Goal: Task Accomplishment & Management: Complete application form

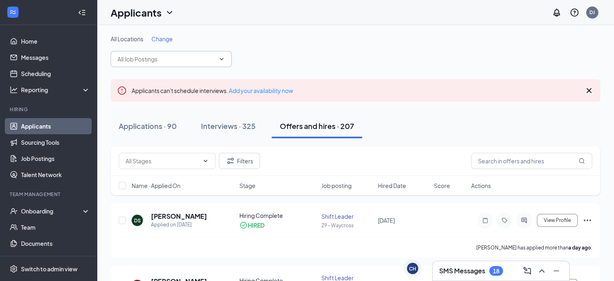
click at [219, 61] on icon "ChevronDown" at bounding box center [222, 59] width 6 height 6
click at [200, 61] on input "text" at bounding box center [167, 59] width 98 height 9
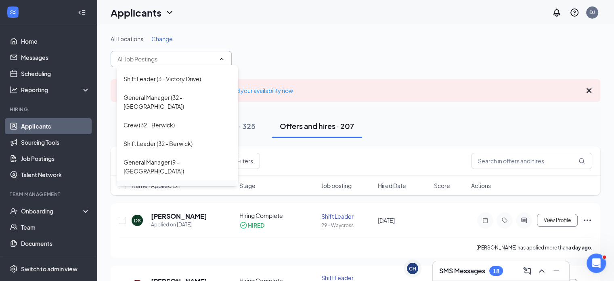
click at [158, 185] on div "Crew (9 - Chatham Plaza)" at bounding box center [166, 189] width 85 height 9
type input "Crew (9 - Chatham Plaza)"
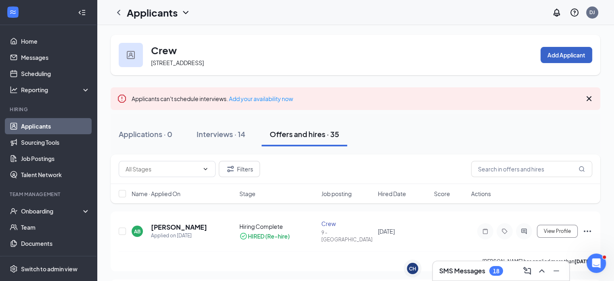
click at [555, 58] on button "Add Applicant" at bounding box center [567, 55] width 52 height 16
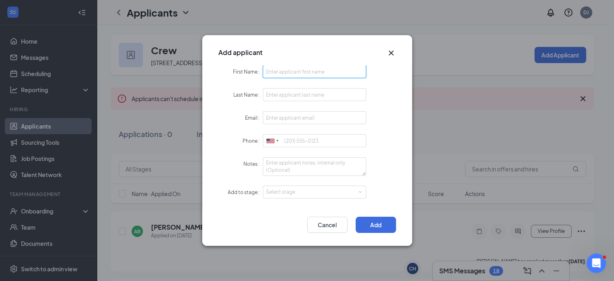
click at [322, 73] on input "First Name" at bounding box center [315, 71] width 104 height 13
type input "Raymond"
click at [297, 99] on input "Last Name" at bounding box center [315, 94] width 104 height 13
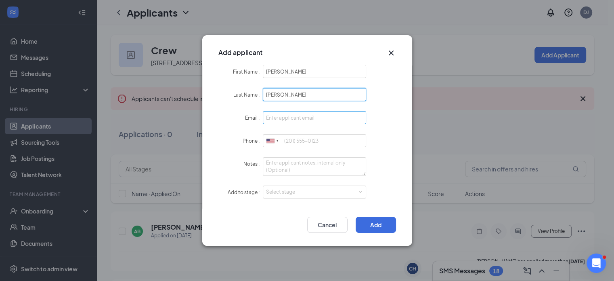
type input "Steele"
click at [294, 118] on input "Email" at bounding box center [315, 117] width 104 height 13
type input "raysteele1987@gmail.com"
click at [302, 141] on input "Phone" at bounding box center [315, 140] width 104 height 13
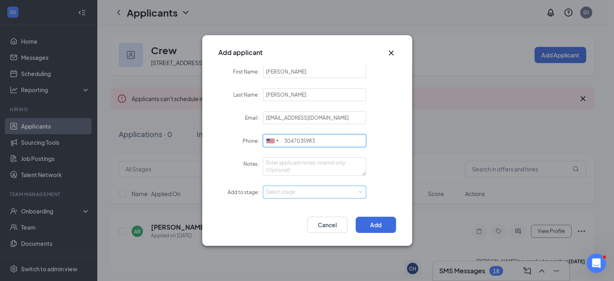
click at [312, 188] on div "Select stage" at bounding box center [313, 192] width 94 height 8
type input "3047035983"
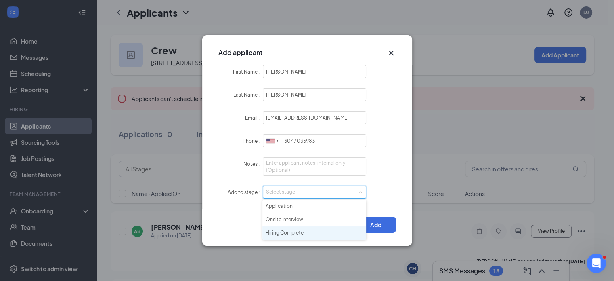
click at [285, 231] on li "Hiring Complete" at bounding box center [315, 232] width 104 height 13
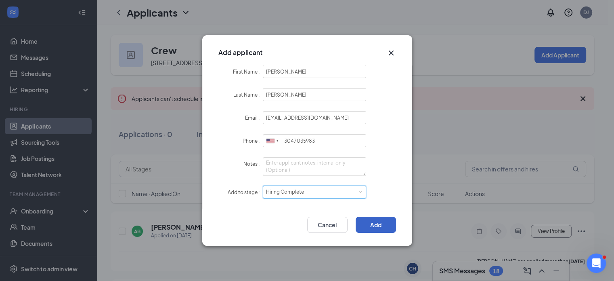
click at [379, 231] on button "Add" at bounding box center [376, 225] width 40 height 16
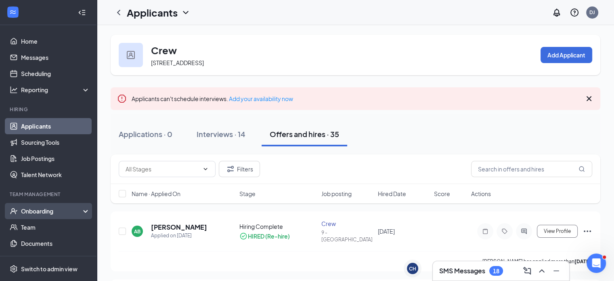
click at [30, 210] on div "Onboarding" at bounding box center [52, 211] width 62 height 8
click at [32, 225] on link "Overview" at bounding box center [55, 227] width 69 height 16
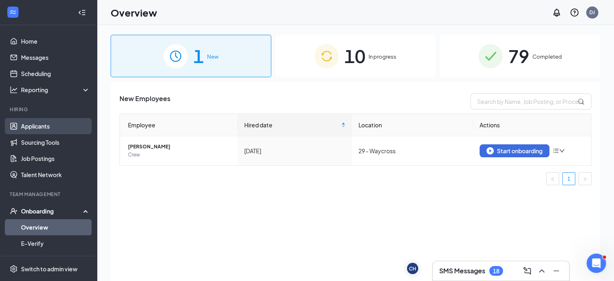
click at [41, 131] on link "Applicants" at bounding box center [55, 126] width 69 height 16
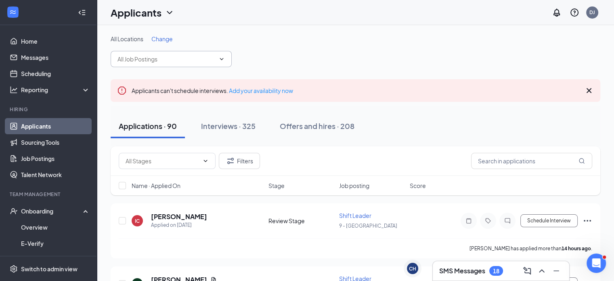
click at [212, 61] on input "text" at bounding box center [167, 59] width 98 height 9
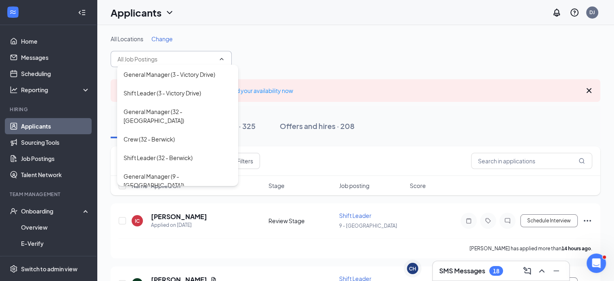
scroll to position [142, 0]
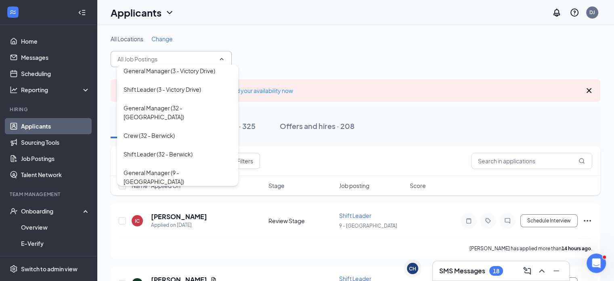
click at [172, 196] on div "Crew (9 - Chatham Plaza)" at bounding box center [166, 200] width 85 height 9
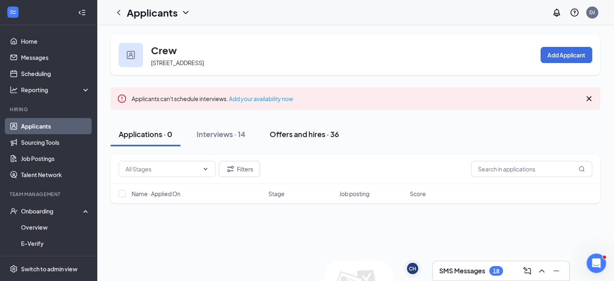
click at [278, 133] on div "Offers and hires · 36" at bounding box center [304, 134] width 69 height 10
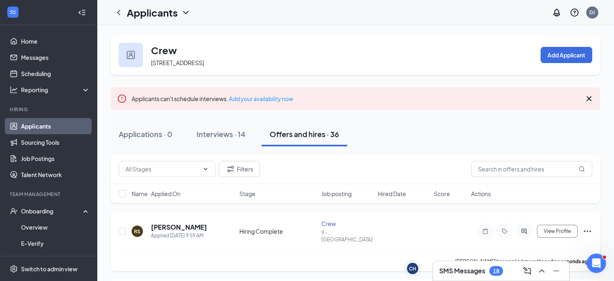
click at [587, 230] on icon "Ellipses" at bounding box center [587, 231] width 7 height 2
click at [543, 247] on p "Mark as hired" at bounding box center [550, 244] width 69 height 8
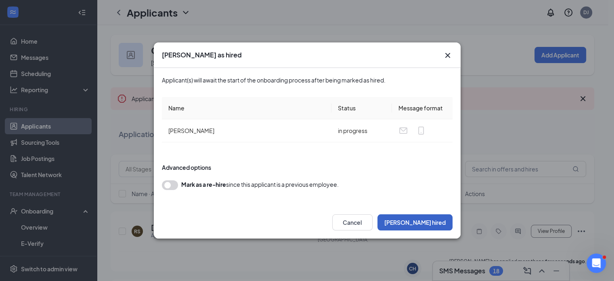
click at [423, 223] on button "Mark hired" at bounding box center [415, 222] width 75 height 16
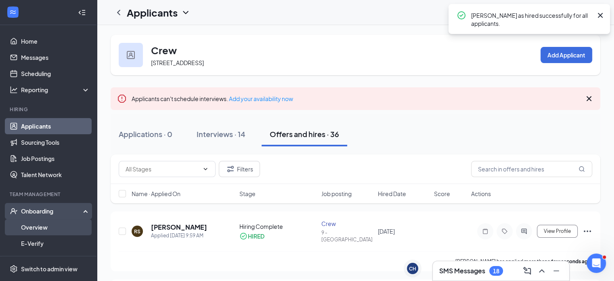
click at [34, 225] on link "Overview" at bounding box center [55, 227] width 69 height 16
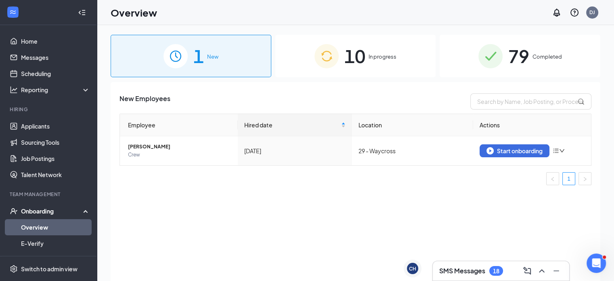
click at [366, 53] on div "10 In progress" at bounding box center [356, 56] width 161 height 42
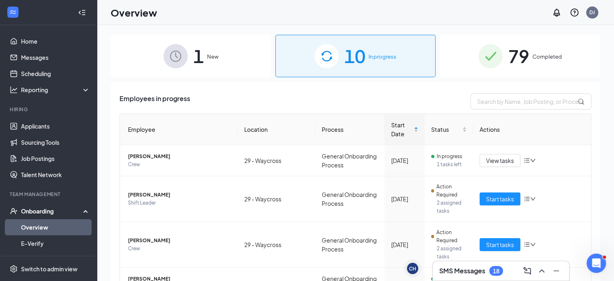
click at [215, 47] on div "1 New" at bounding box center [191, 56] width 161 height 42
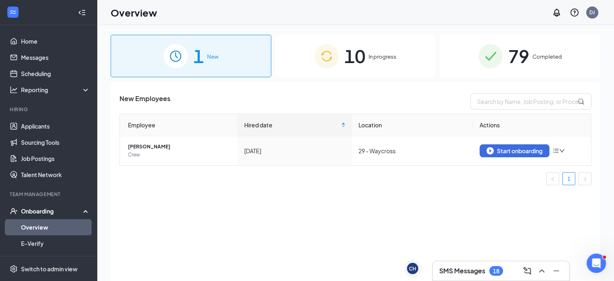
click at [399, 64] on div "10 In progress" at bounding box center [356, 56] width 161 height 42
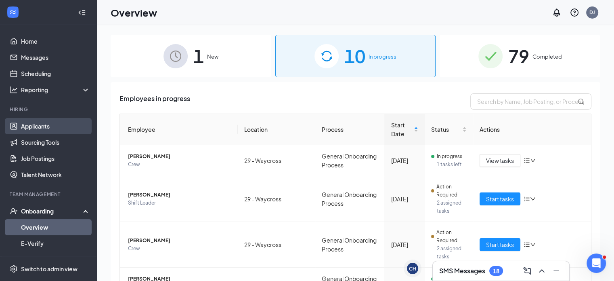
click at [39, 127] on link "Applicants" at bounding box center [55, 126] width 69 height 16
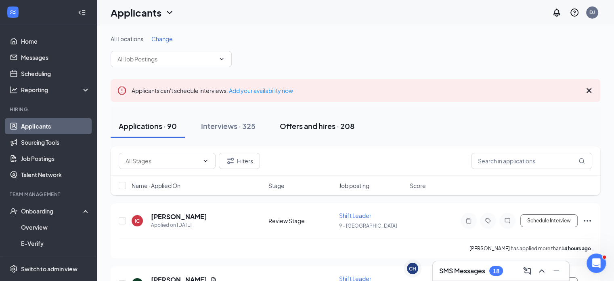
click at [303, 128] on div "Offers and hires · 208" at bounding box center [317, 126] width 75 height 10
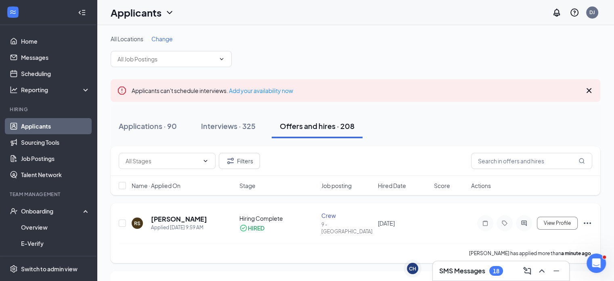
click at [588, 223] on icon "Ellipses" at bounding box center [588, 223] width 10 height 10
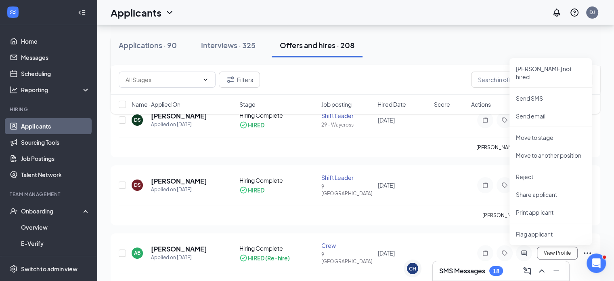
scroll to position [169, 0]
click at [555, 133] on p "Move to stage" at bounding box center [550, 137] width 69 height 8
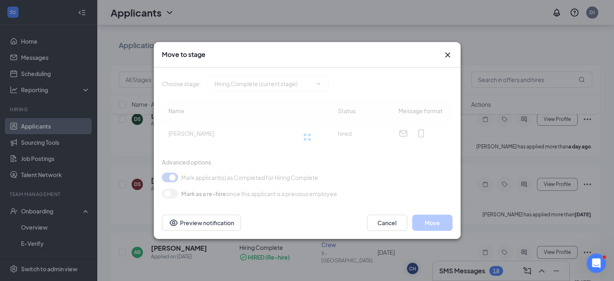
type input "Hiring Complete (current stage)"
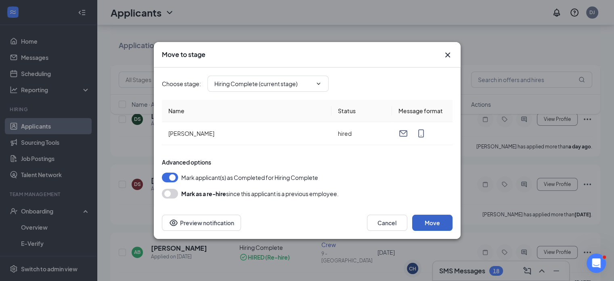
click at [433, 222] on button "Move" at bounding box center [432, 223] width 40 height 16
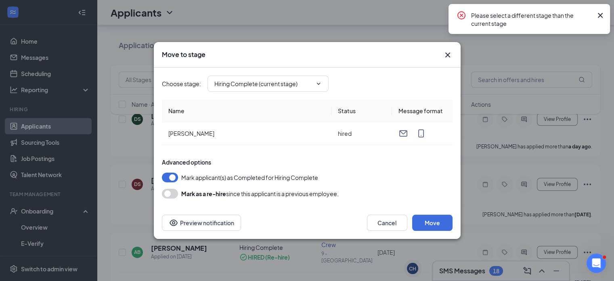
click at [602, 15] on icon "Cross" at bounding box center [601, 16] width 10 height 10
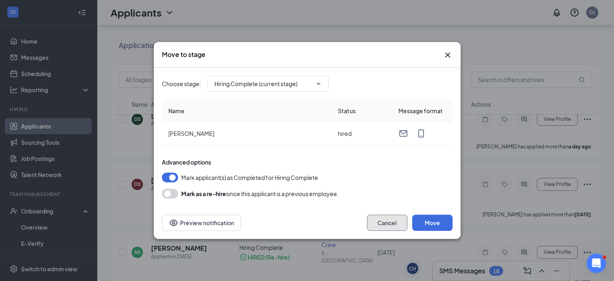
click at [376, 223] on button "Cancel" at bounding box center [387, 223] width 40 height 16
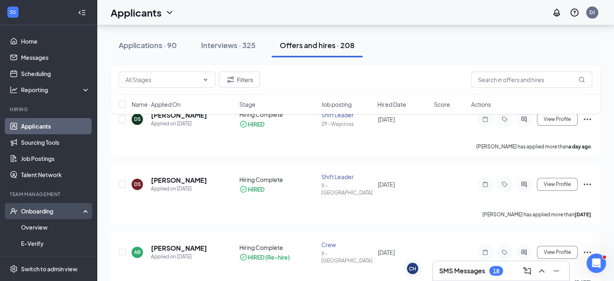
click at [30, 209] on div "Onboarding" at bounding box center [52, 211] width 62 height 8
click at [43, 216] on div "Onboarding" at bounding box center [48, 211] width 97 height 16
click at [28, 233] on link "Overview" at bounding box center [55, 227] width 69 height 16
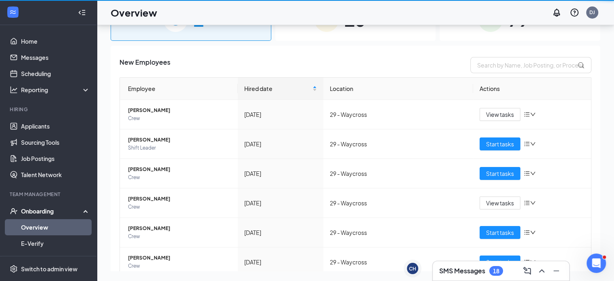
scroll to position [36, 0]
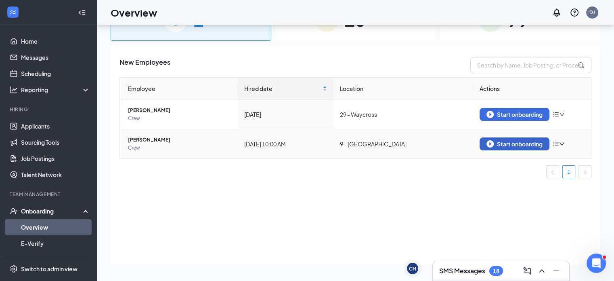
click at [532, 143] on div "Start onboarding" at bounding box center [515, 143] width 56 height 7
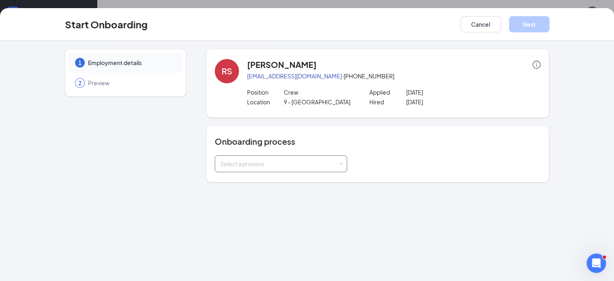
click at [313, 163] on div "Select a process" at bounding box center [279, 164] width 118 height 8
click at [264, 181] on span "General Onboarding Process" at bounding box center [237, 180] width 78 height 7
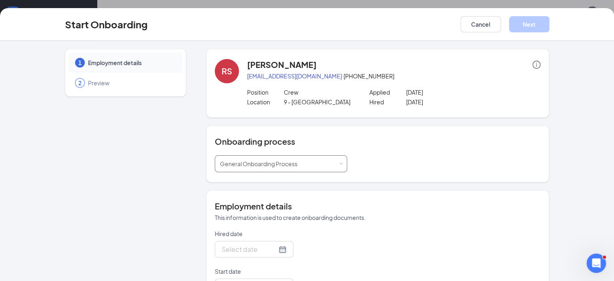
type input "Sep 16, 2025"
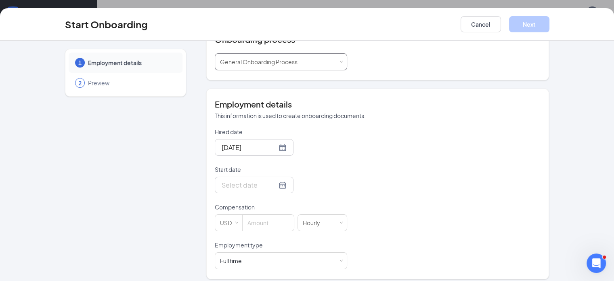
scroll to position [107, 0]
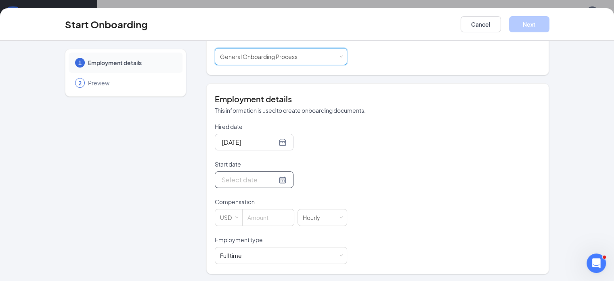
click at [256, 179] on div at bounding box center [254, 180] width 65 height 10
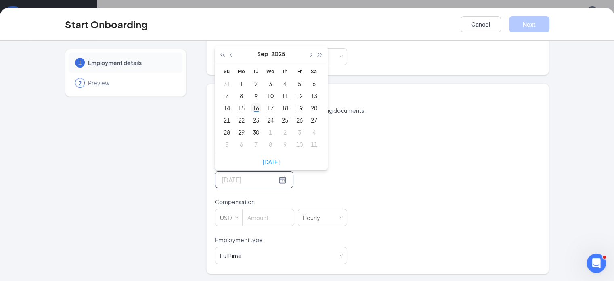
type input "Sep 16, 2025"
click at [251, 105] on div "16" at bounding box center [256, 108] width 10 height 10
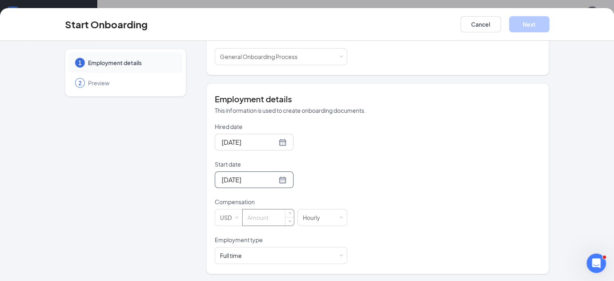
click at [243, 215] on input at bounding box center [268, 217] width 51 height 16
type input "10.5"
click at [236, 247] on div "Full time Works 30+ hours per week and is reasonably expected to work" at bounding box center [281, 255] width 122 height 16
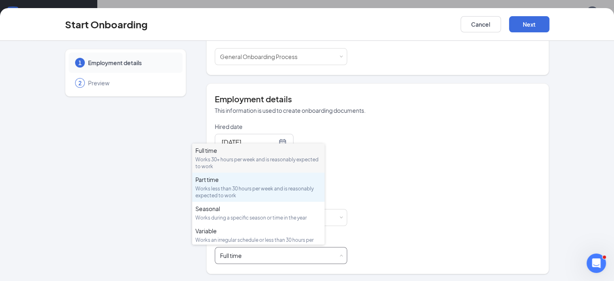
click at [228, 182] on div "Part time" at bounding box center [259, 179] width 126 height 8
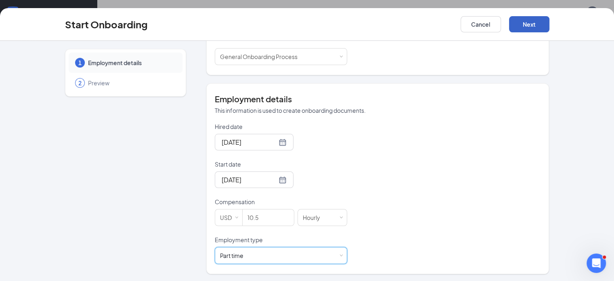
click at [550, 27] on button "Next" at bounding box center [529, 24] width 40 height 16
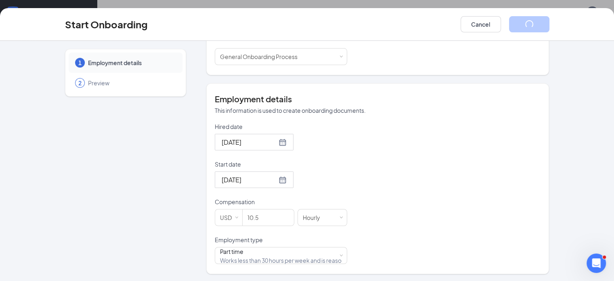
scroll to position [0, 0]
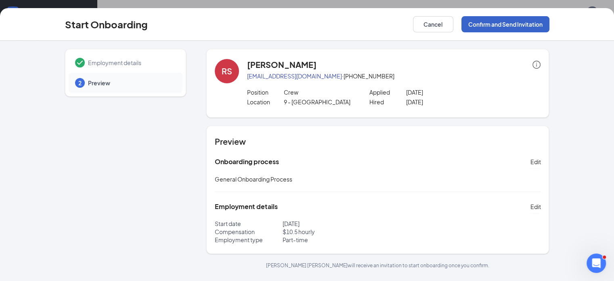
click at [543, 27] on button "Confirm and Send Invitation" at bounding box center [506, 24] width 88 height 16
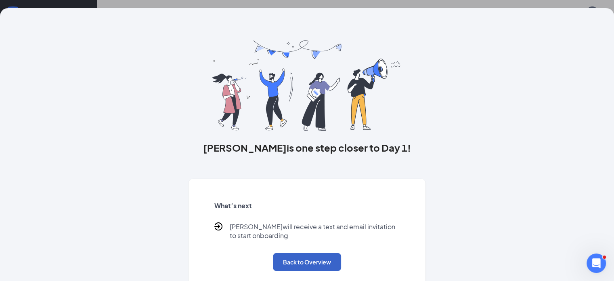
click at [283, 268] on button "Back to Overview" at bounding box center [307, 262] width 68 height 18
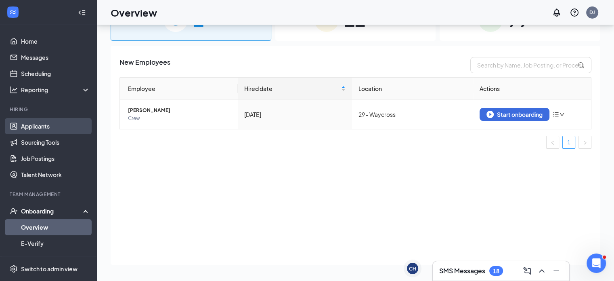
click at [26, 128] on link "Applicants" at bounding box center [55, 126] width 69 height 16
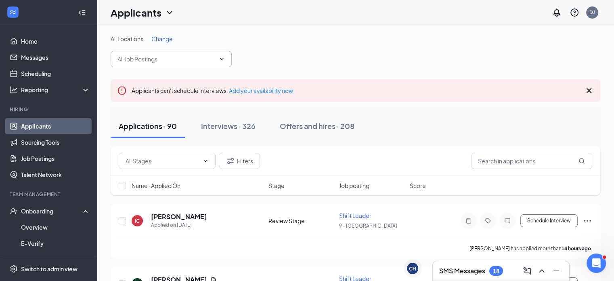
click at [216, 57] on span at bounding box center [171, 59] width 121 height 16
click at [223, 61] on icon "ChevronDown" at bounding box center [222, 59] width 6 height 6
click at [219, 58] on icon "ChevronDown" at bounding box center [222, 59] width 6 height 6
click at [220, 57] on icon "ChevronDown" at bounding box center [222, 59] width 6 height 6
click at [32, 127] on link "Applicants" at bounding box center [55, 126] width 69 height 16
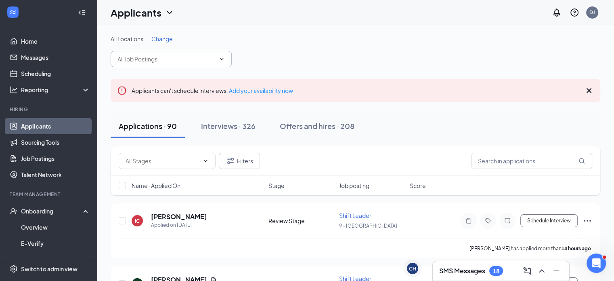
click at [147, 60] on input "text" at bounding box center [167, 59] width 98 height 9
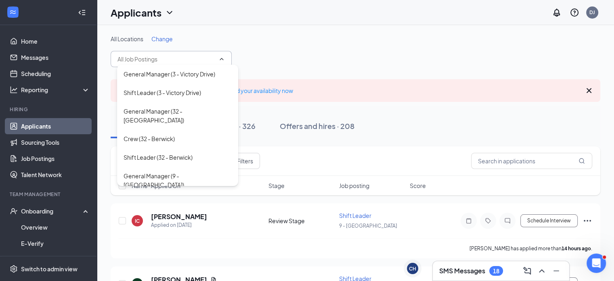
scroll to position [139, 0]
click at [156, 153] on div "Shift Leader (32 - Berwick)" at bounding box center [158, 157] width 69 height 9
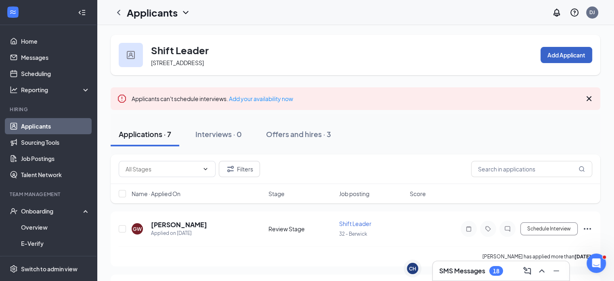
click at [573, 55] on button "Add Applicant" at bounding box center [567, 55] width 52 height 16
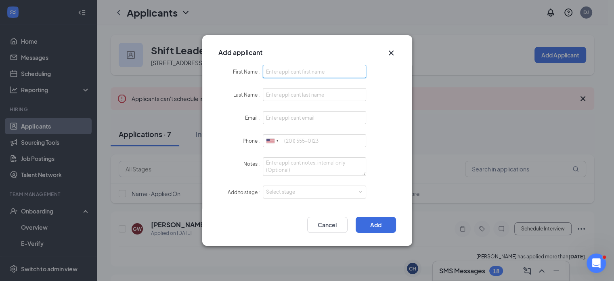
click at [294, 74] on input "First Name" at bounding box center [315, 71] width 104 height 13
type input "Darius"
click at [290, 94] on input "Last Name" at bounding box center [315, 94] width 104 height 13
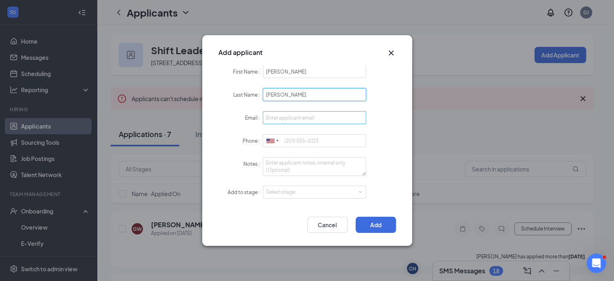
type input "Lewis"
click at [280, 116] on input "Email" at bounding box center [315, 117] width 104 height 13
type input "[EMAIL_ADDRESS][DOMAIN_NAME]"
click at [294, 142] on input "Phone" at bounding box center [315, 140] width 104 height 13
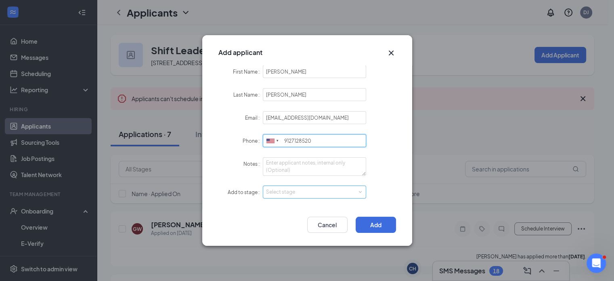
type input "9127128520"
click at [313, 196] on div "Select stage" at bounding box center [314, 192] width 97 height 12
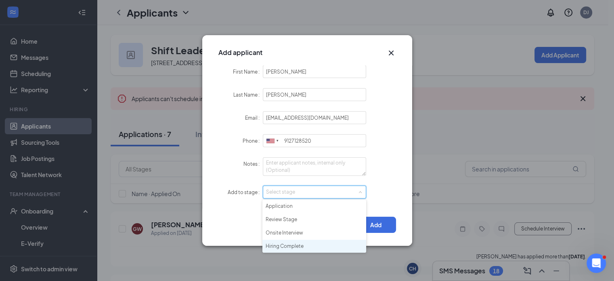
click at [274, 245] on li "Hiring Complete" at bounding box center [315, 246] width 104 height 13
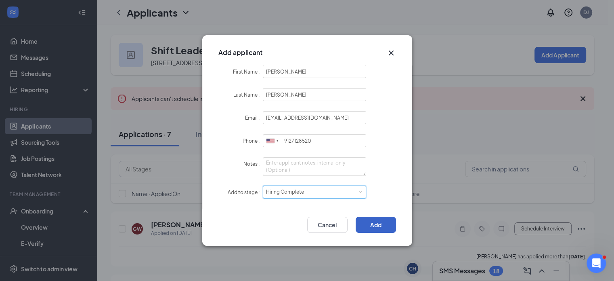
click at [378, 223] on button "Add" at bounding box center [376, 225] width 40 height 16
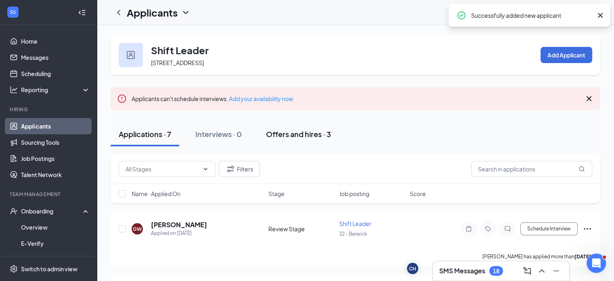
click at [301, 135] on div "Offers and hires · 3" at bounding box center [298, 134] width 65 height 10
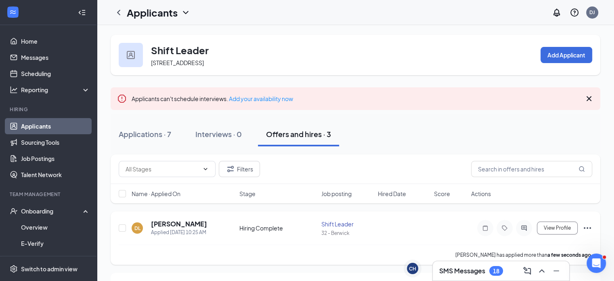
click at [587, 225] on icon "Ellipses" at bounding box center [588, 228] width 10 height 10
click at [545, 245] on p "Mark as hired" at bounding box center [550, 244] width 69 height 8
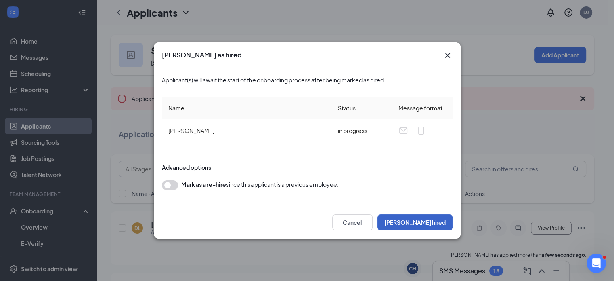
click at [421, 219] on button "Mark hired" at bounding box center [415, 222] width 75 height 16
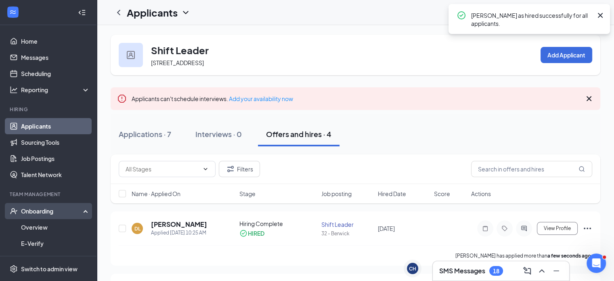
click at [34, 210] on div "Onboarding" at bounding box center [52, 211] width 62 height 8
click at [37, 213] on div "Onboarding" at bounding box center [52, 211] width 62 height 8
click at [36, 223] on link "Overview" at bounding box center [55, 227] width 69 height 16
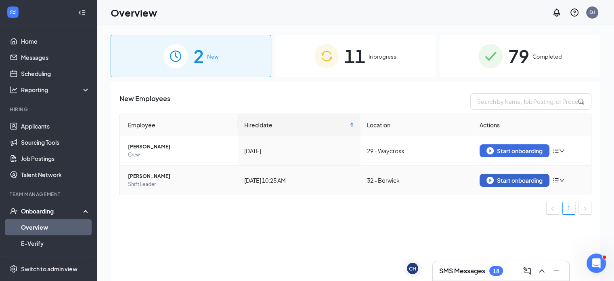
click at [536, 181] on div "Start onboarding" at bounding box center [515, 180] width 56 height 7
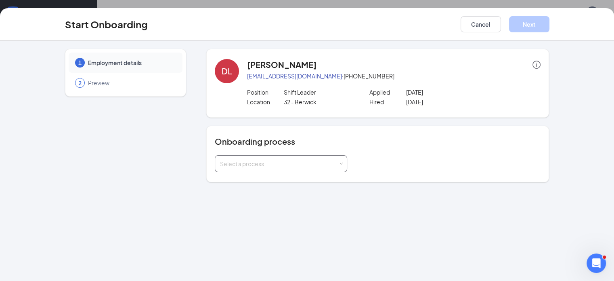
click at [320, 160] on div "Select a process" at bounding box center [281, 164] width 122 height 16
click at [275, 181] on span "General Onboarding Process" at bounding box center [237, 180] width 78 height 7
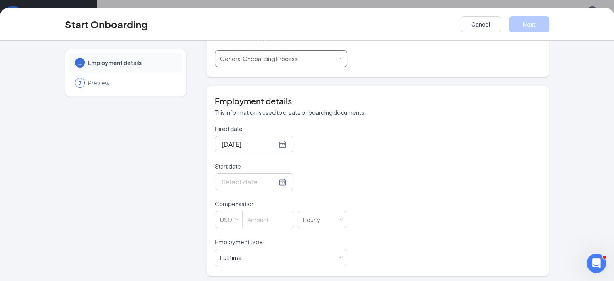
scroll to position [106, 0]
click at [252, 179] on div at bounding box center [254, 180] width 65 height 10
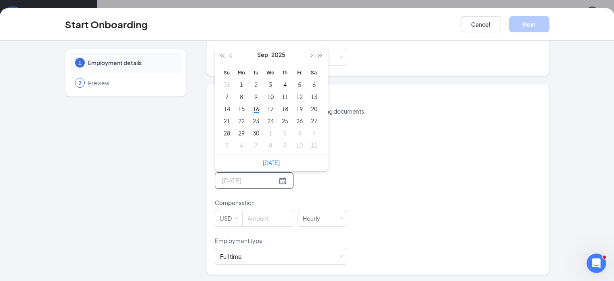
type input "Sep 16, 2025"
click at [251, 108] on div "16" at bounding box center [256, 109] width 10 height 10
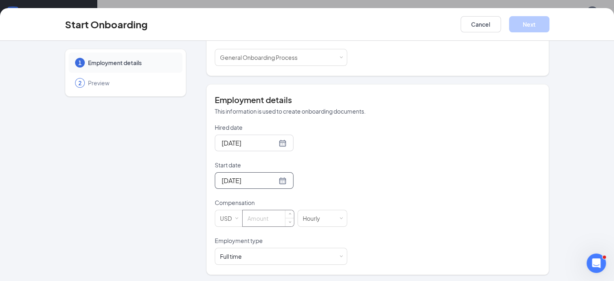
click at [243, 221] on input at bounding box center [268, 218] width 51 height 16
type input "13"
click at [231, 256] on div "Full time Works 30+ hours per week and is reasonably expected to work" at bounding box center [281, 256] width 122 height 16
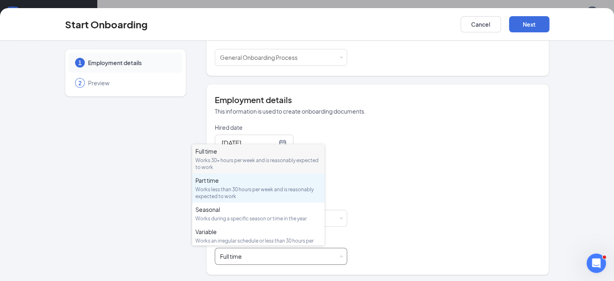
click at [239, 189] on div "Works less than 30 hours per week and is reasonably expected to work" at bounding box center [259, 193] width 126 height 14
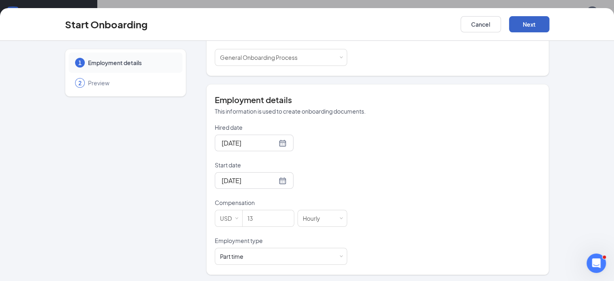
click at [550, 23] on button "Next" at bounding box center [529, 24] width 40 height 16
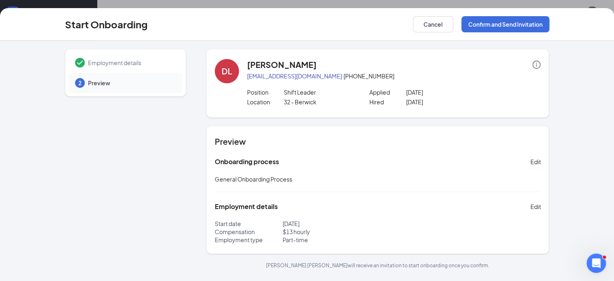
scroll to position [0, 0]
click at [533, 17] on button "Confirm and Send Invitation" at bounding box center [506, 24] width 88 height 16
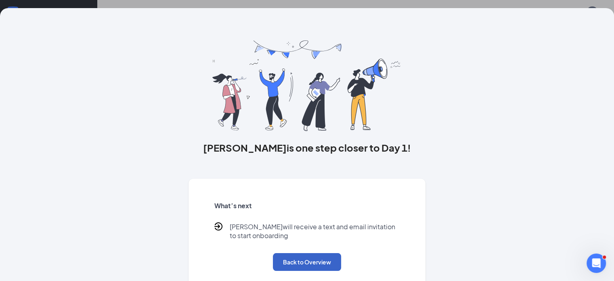
click at [322, 266] on button "Back to Overview" at bounding box center [307, 262] width 68 height 18
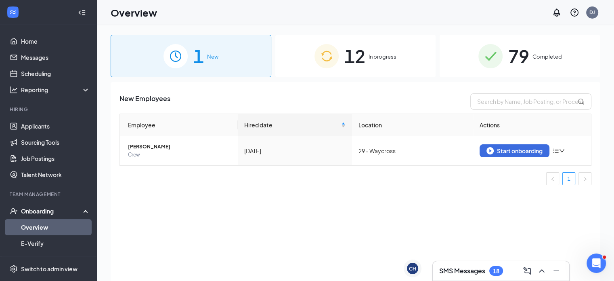
click at [360, 63] on span "12" at bounding box center [355, 56] width 21 height 28
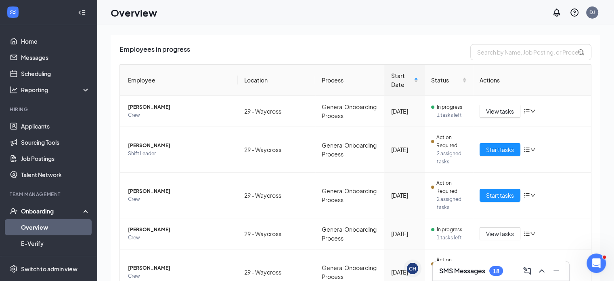
scroll to position [44, 0]
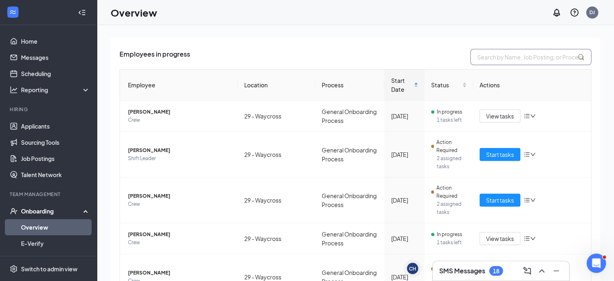
click at [509, 59] on input "text" at bounding box center [531, 57] width 121 height 16
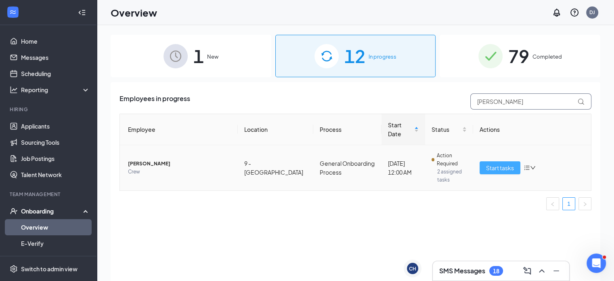
type input "raymond"
click at [507, 163] on span "Start tasks" at bounding box center [500, 167] width 28 height 9
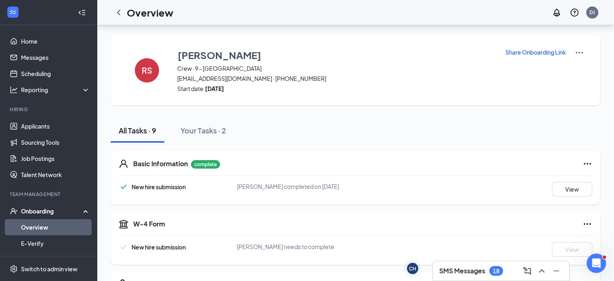
scroll to position [297, 0]
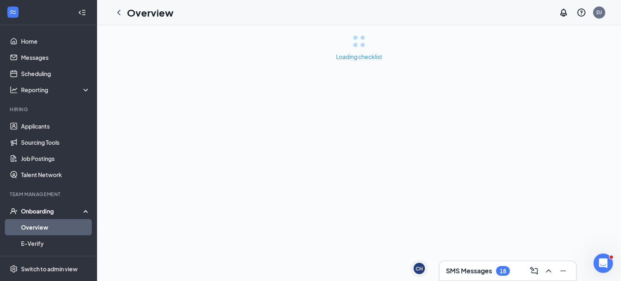
drag, startPoint x: 615, startPoint y: 49, endPoint x: 610, endPoint y: 69, distance: 20.9
click at [610, 69] on div "Loading checklist" at bounding box center [359, 47] width 524 height 45
click at [619, 45] on div "Loading checklist" at bounding box center [359, 47] width 524 height 45
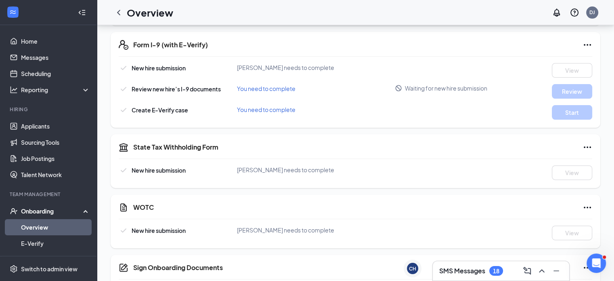
scroll to position [297, 0]
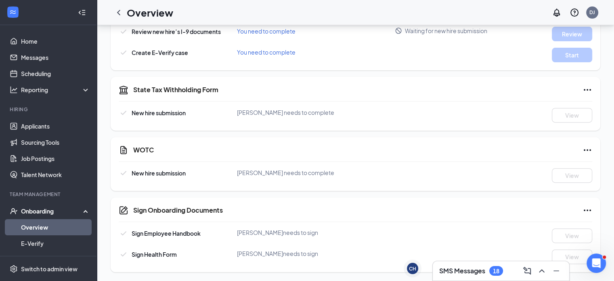
click at [588, 149] on icon "Ellipses" at bounding box center [587, 150] width 7 height 2
click at [600, 124] on div "State Tax Withholding Form New hire submission Raymond E Steele needs to comple…" at bounding box center [356, 104] width 490 height 54
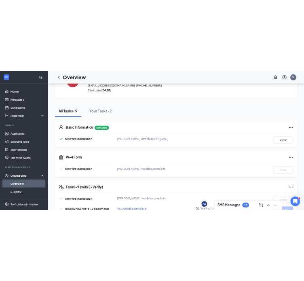
scroll to position [50, 0]
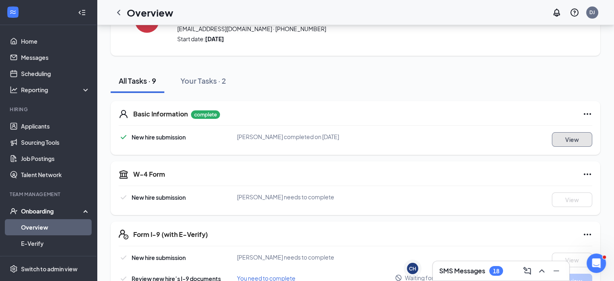
click at [582, 136] on button "View" at bounding box center [572, 139] width 40 height 15
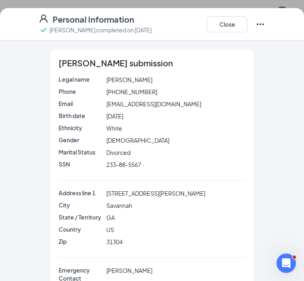
click at [68, 92] on p "Phone" at bounding box center [81, 91] width 44 height 8
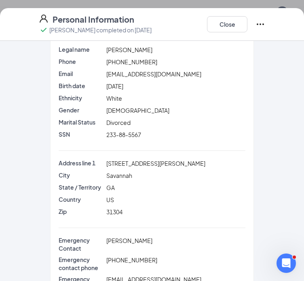
scroll to position [29, 0]
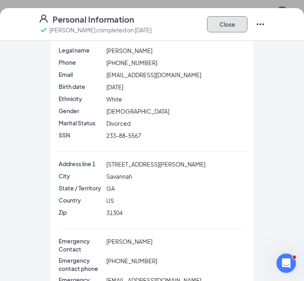
click at [227, 24] on button "Close" at bounding box center [227, 24] width 40 height 16
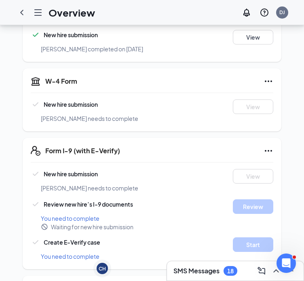
scroll to position [170, 0]
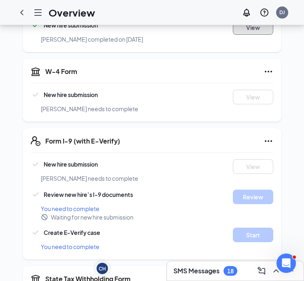
click at [247, 29] on button "View" at bounding box center [253, 27] width 40 height 15
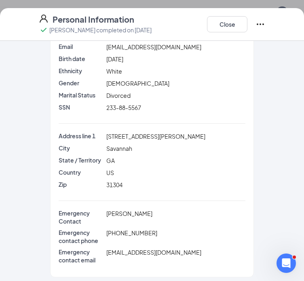
scroll to position [61, 0]
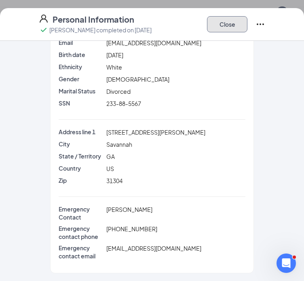
click at [231, 22] on button "Close" at bounding box center [227, 24] width 40 height 16
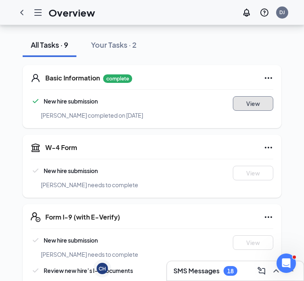
scroll to position [109, 0]
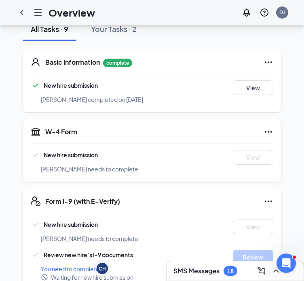
drag, startPoint x: 303, startPoint y: 93, endPoint x: 308, endPoint y: 125, distance: 32.7
click at [304, 125] on html "Overview DJ CH Chris Hughey CH SMS Messages 18 RS Raymond Steele Crew · 9 - Cha…" at bounding box center [152, 31] width 304 height 281
click at [290, 101] on div "RS Raymond Steele Crew · 9 - Chatham Plaza raysteele1987@gmail.com · (304) 703-…" at bounding box center [152, 241] width 304 height 651
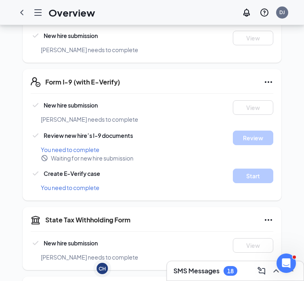
scroll to position [225, 0]
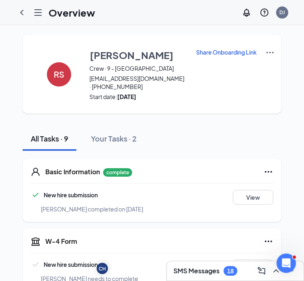
click at [235, 54] on p "Share Onboarding Link" at bounding box center [226, 52] width 61 height 8
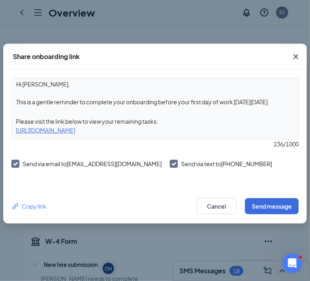
drag, startPoint x: 163, startPoint y: 125, endPoint x: 151, endPoint y: 89, distance: 38.3
click at [151, 89] on textarea "Hi Raymond, This is a gentle reminder to complete your onboarding before your f…" at bounding box center [155, 93] width 286 height 30
drag, startPoint x: 223, startPoint y: 126, endPoint x: 16, endPoint y: 133, distance: 206.9
click at [16, 133] on div "Hi Raymond, This is a gentle reminder to complete your onboarding before your f…" at bounding box center [154, 109] width 287 height 62
copy div "https://www.workstream.us/j/onboarding/3914b7b3/employee?locale=en"
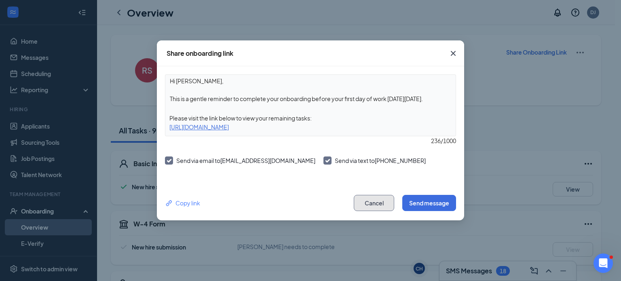
click at [309, 198] on button "Cancel" at bounding box center [373, 203] width 40 height 16
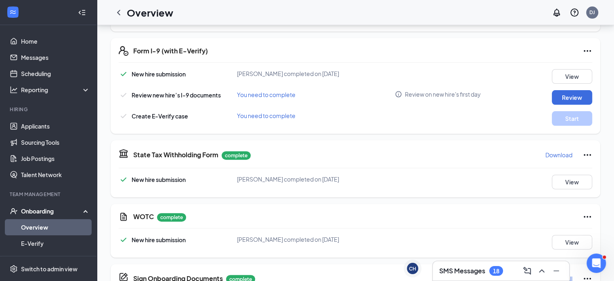
scroll to position [265, 0]
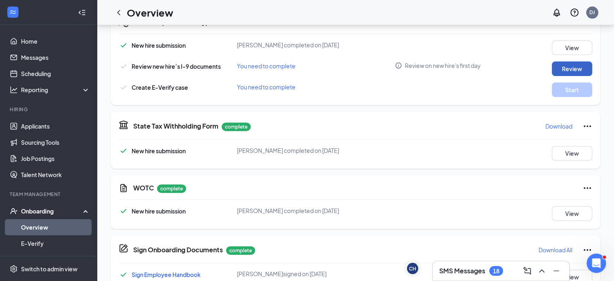
click at [566, 65] on button "Review" at bounding box center [572, 68] width 40 height 15
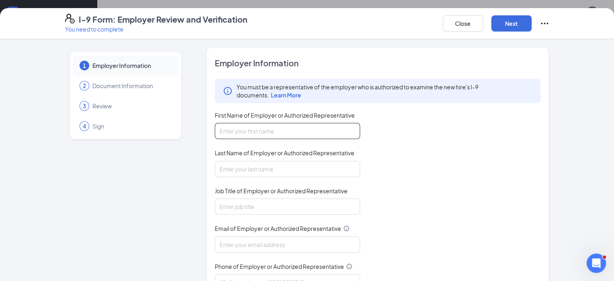
click at [294, 128] on input "First Name of Employer or Authorized Representative" at bounding box center [287, 131] width 145 height 16
type input "[PERSON_NAME]"
click at [242, 169] on input "Last Name of Employer or Authorized Representative" at bounding box center [287, 169] width 145 height 16
type input "[PERSON_NAME]"
click at [223, 202] on input "Job Title of Employer or Authorized Representative" at bounding box center [287, 206] width 145 height 16
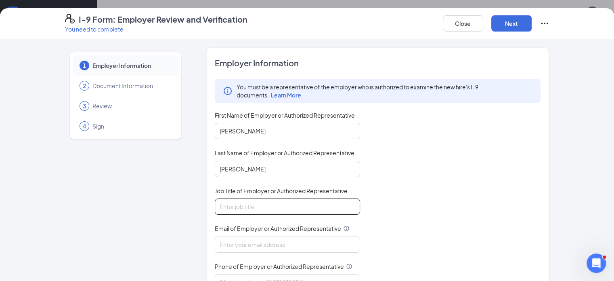
type input "District Manager"
click at [238, 240] on input "Email of Employer or Authorized Representative" at bounding box center [287, 244] width 145 height 16
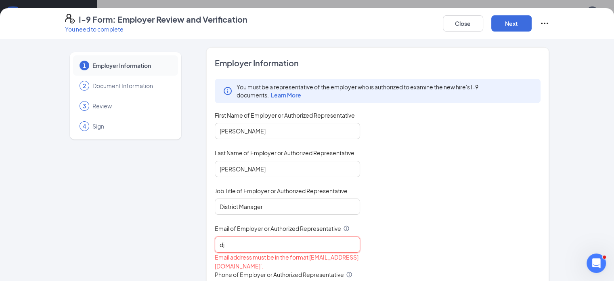
type input "[EMAIL_ADDRESS][DOMAIN_NAME]"
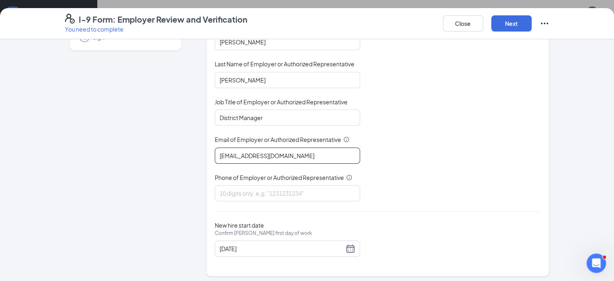
scroll to position [90, 0]
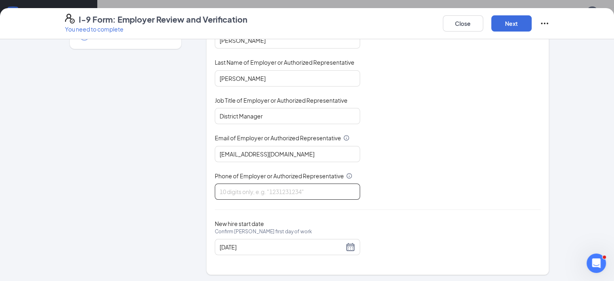
click at [243, 189] on input "Phone of Employer or Authorized Representative" at bounding box center [287, 191] width 145 height 16
type input "4042298249"
click at [532, 24] on button "Next" at bounding box center [512, 23] width 40 height 16
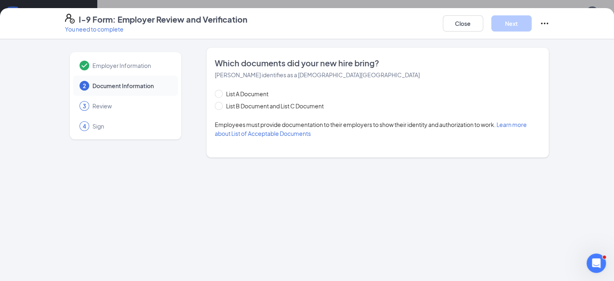
scroll to position [0, 0]
click at [215, 106] on input "List B Document and List C Document" at bounding box center [218, 105] width 6 height 6
radio input "true"
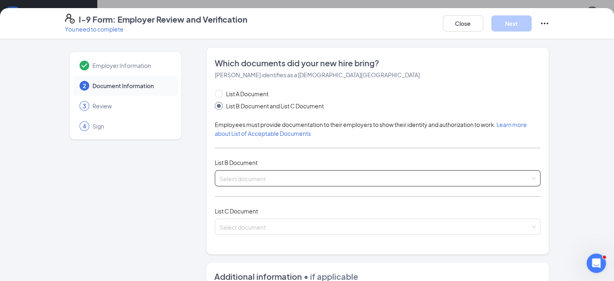
click at [318, 172] on input "search" at bounding box center [375, 176] width 311 height 12
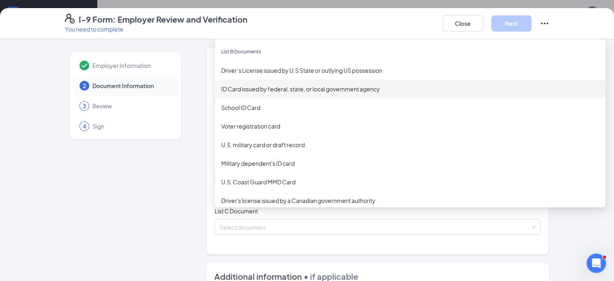
click at [252, 84] on div "ID Card issued by federal, state, or local government agency" at bounding box center [410, 89] width 391 height 19
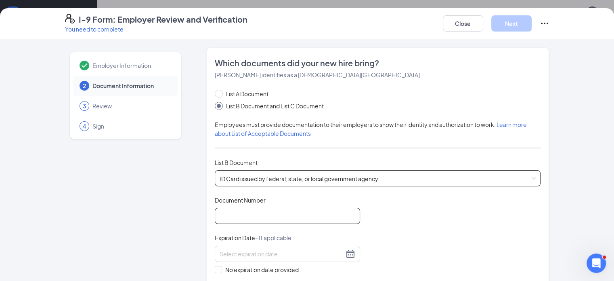
click at [255, 212] on input "Document Number" at bounding box center [287, 216] width 145 height 16
type input "T66720240"
click at [226, 251] on input at bounding box center [282, 253] width 124 height 9
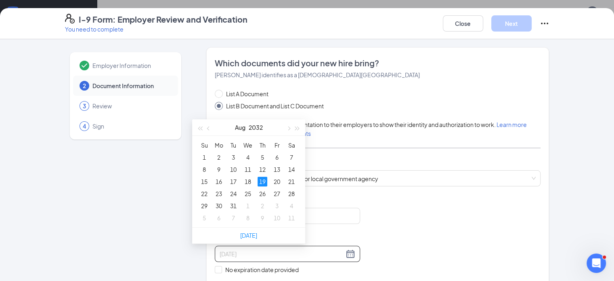
click at [263, 178] on div "19" at bounding box center [263, 182] width 10 height 10
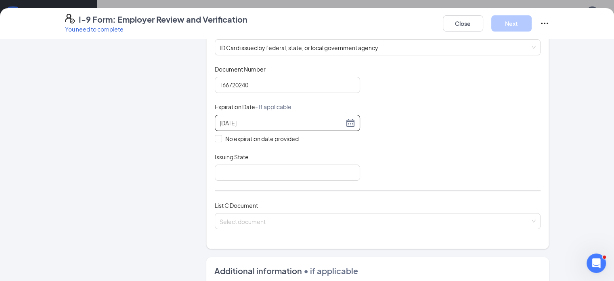
scroll to position [131, 0]
type input "[DATE]"
click at [247, 168] on input "Issuing State" at bounding box center [287, 172] width 145 height 16
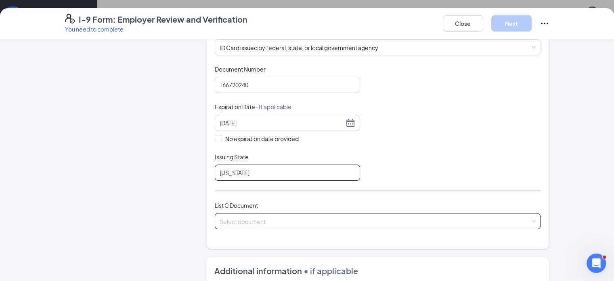
type input "[US_STATE]"
click at [226, 217] on input "search" at bounding box center [375, 219] width 311 height 12
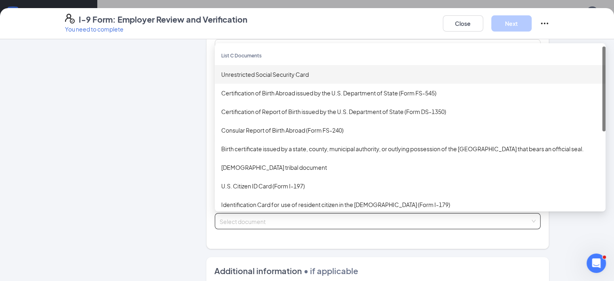
click at [262, 70] on div "Unrestricted Social Security Card" at bounding box center [410, 74] width 378 height 9
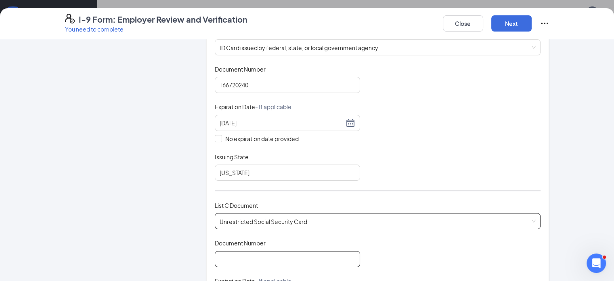
click at [215, 254] on input "Document Number" at bounding box center [287, 259] width 145 height 16
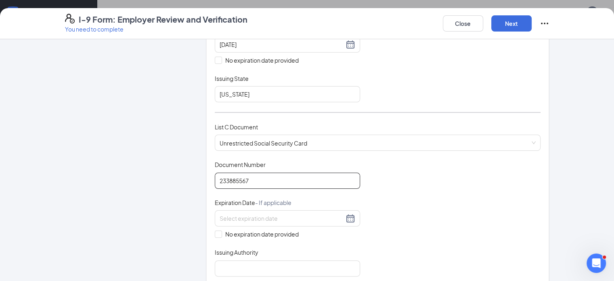
scroll to position [210, 0]
type input "233885567"
click at [215, 230] on input "No expiration date provided" at bounding box center [218, 233] width 6 height 6
checkbox input "true"
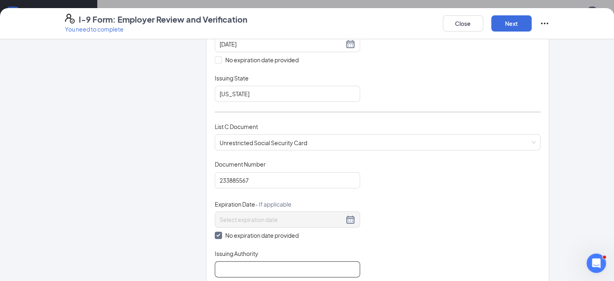
click at [220, 268] on input "Issuing Authority" at bounding box center [287, 269] width 145 height 16
type input "Social Security Administration"
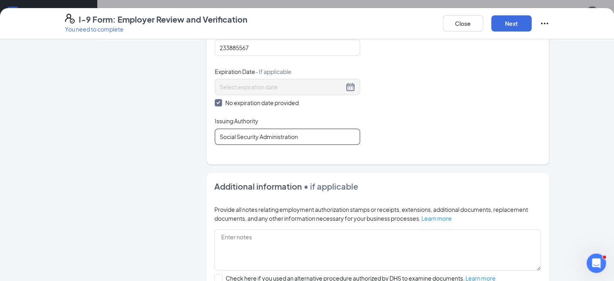
scroll to position [436, 0]
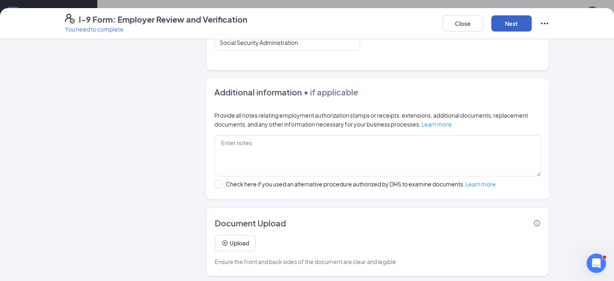
click at [532, 20] on button "Next" at bounding box center [512, 23] width 40 height 16
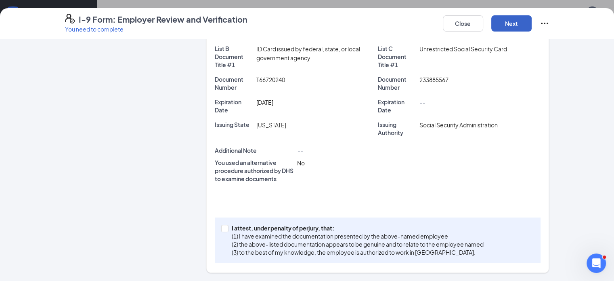
scroll to position [171, 0]
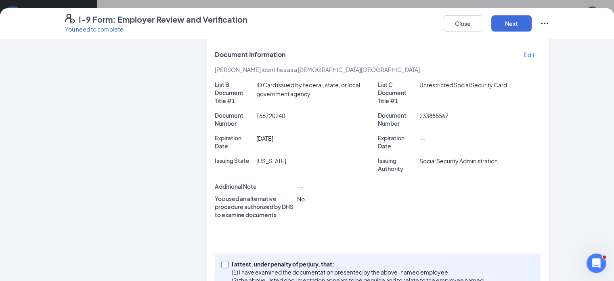
click at [221, 261] on input "I attest, under penalty of [PERSON_NAME], that: (1) I have examined the documen…" at bounding box center [224, 264] width 6 height 6
checkbox input "true"
click at [532, 31] on button "Next" at bounding box center [512, 23] width 40 height 16
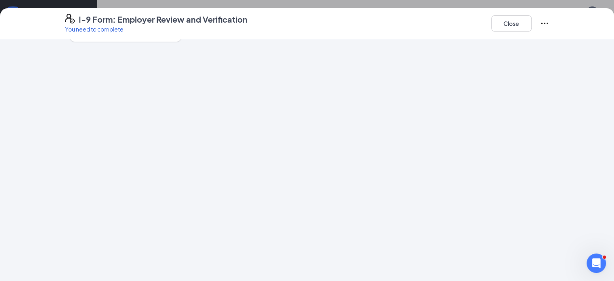
scroll to position [0, 0]
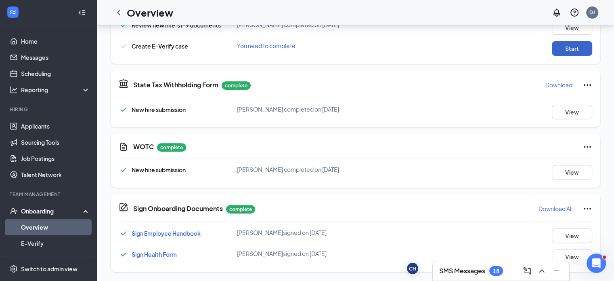
click at [566, 51] on button "Start" at bounding box center [572, 48] width 40 height 15
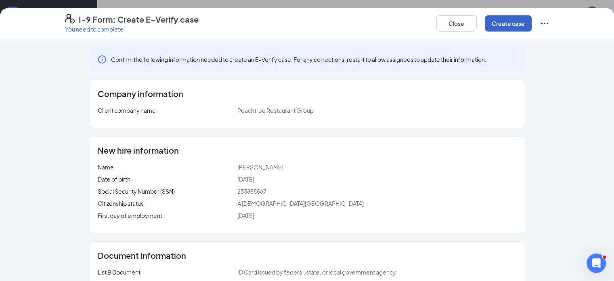
click at [532, 24] on button "Create case" at bounding box center [508, 23] width 47 height 16
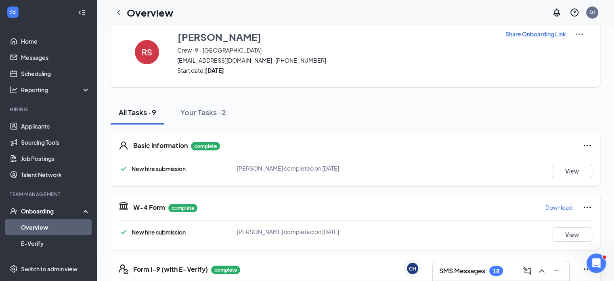
scroll to position [17, 0]
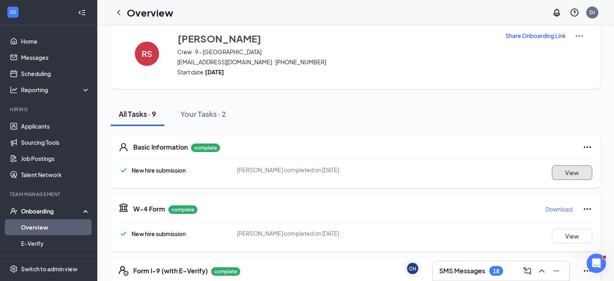
click at [567, 169] on button "View" at bounding box center [572, 172] width 40 height 15
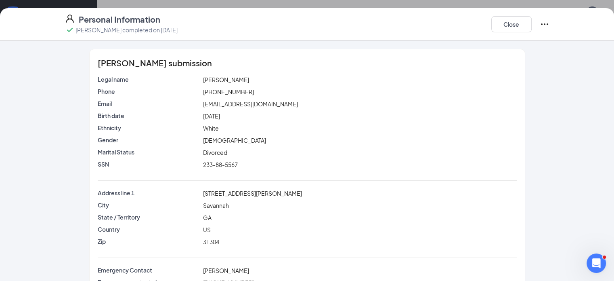
scroll to position [39, 0]
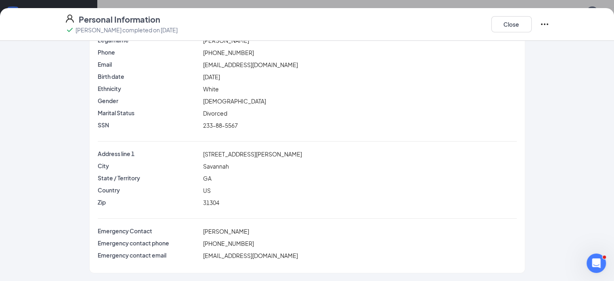
click at [438, 194] on div "US" at bounding box center [360, 190] width 317 height 9
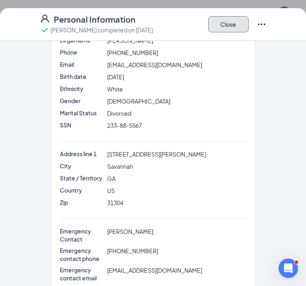
click at [248, 27] on button "Close" at bounding box center [228, 24] width 40 height 16
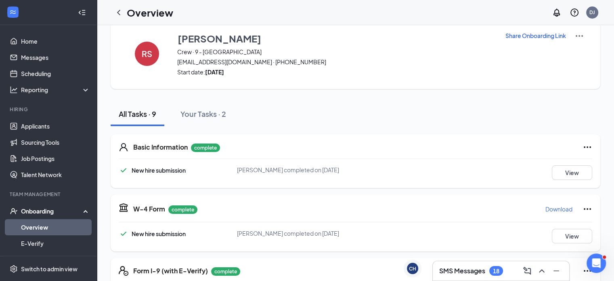
click at [31, 229] on link "Overview" at bounding box center [55, 227] width 69 height 16
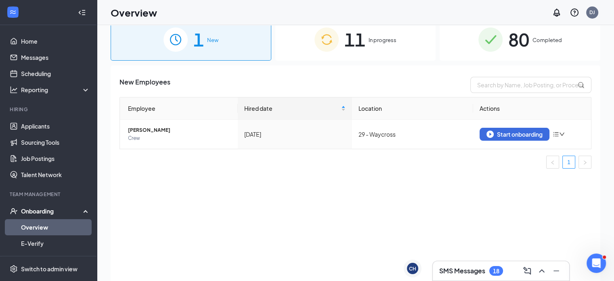
click at [385, 53] on div "11 In progress" at bounding box center [356, 39] width 161 height 42
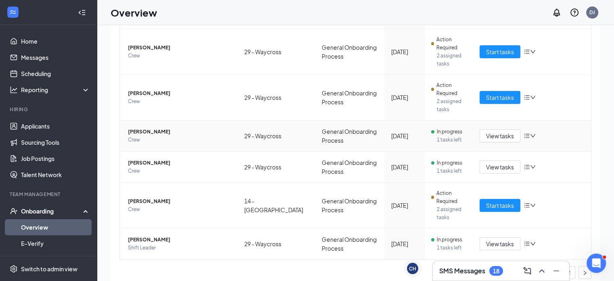
scroll to position [275, 0]
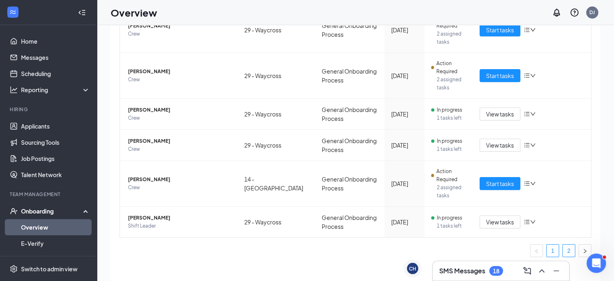
click at [564, 250] on link "2" at bounding box center [569, 250] width 12 height 12
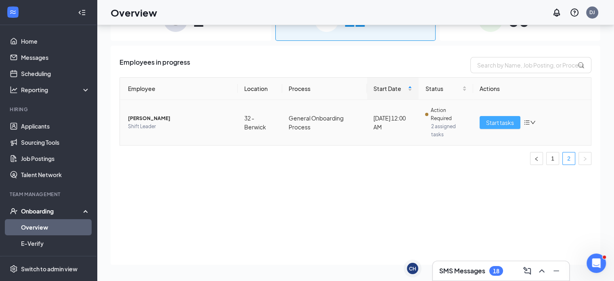
click at [498, 126] on span "Start tasks" at bounding box center [500, 122] width 28 height 9
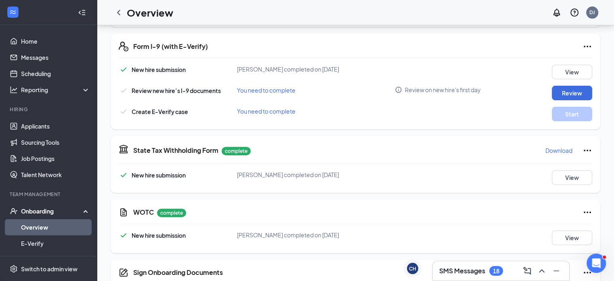
scroll to position [303, 0]
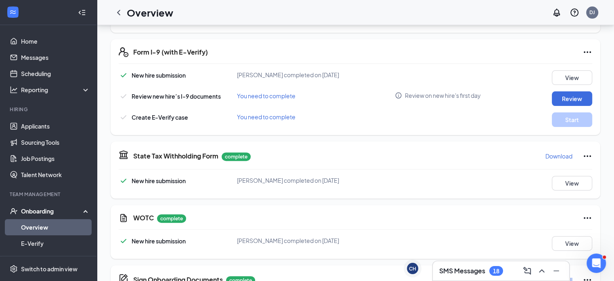
scroll to position [235, 0]
click at [567, 99] on button "Review" at bounding box center [572, 99] width 40 height 15
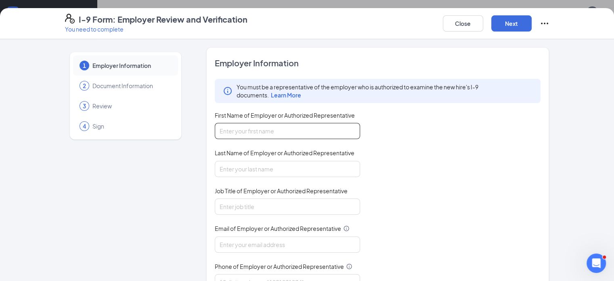
click at [253, 124] on input "First Name of Employer or Authorized Representative" at bounding box center [287, 131] width 145 height 16
type input "[PERSON_NAME]"
click at [242, 164] on input "Last Name of Employer or Authorized Representative" at bounding box center [287, 169] width 145 height 16
type input "[PERSON_NAME]"
click at [239, 202] on input "Job Title of Employer or Authorized Representative" at bounding box center [287, 206] width 145 height 16
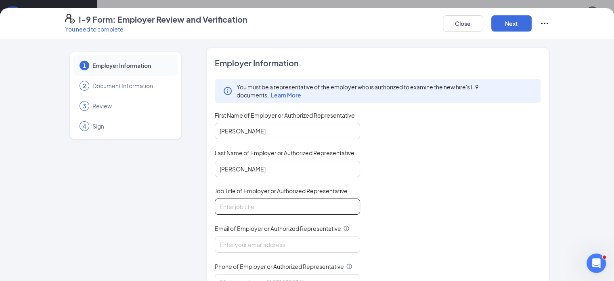
type input "District Manager"
click at [229, 243] on input "Email of Employer or Authorized Representative" at bounding box center [287, 244] width 145 height 16
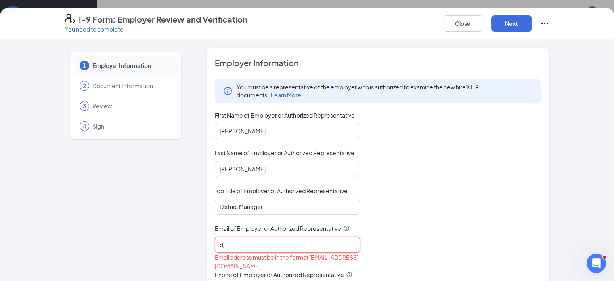
type input "[EMAIL_ADDRESS][DOMAIN_NAME]"
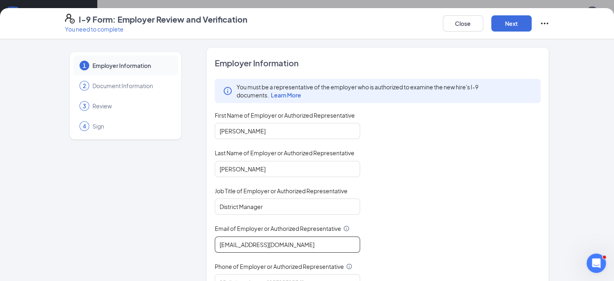
scroll to position [90, 0]
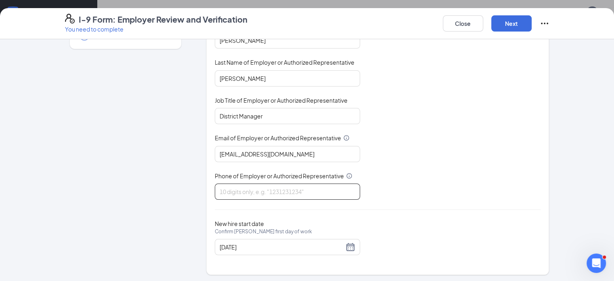
click at [229, 191] on input "Phone of Employer or Authorized Representative" at bounding box center [287, 191] width 145 height 16
type input "4042298249"
click at [532, 27] on button "Next" at bounding box center [512, 23] width 40 height 16
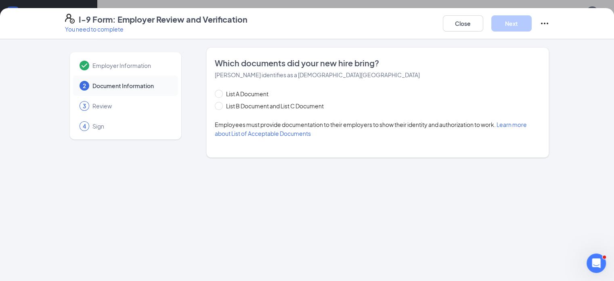
scroll to position [0, 0]
click at [215, 107] on input "List B Document and List C Document" at bounding box center [218, 105] width 6 height 6
radio input "true"
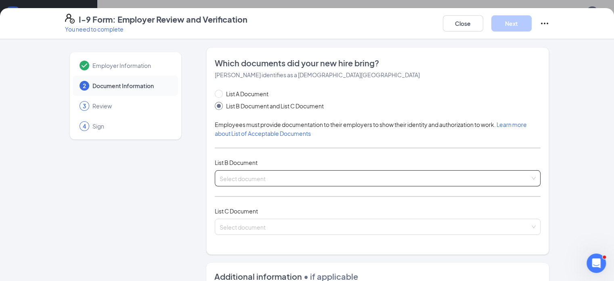
click at [271, 179] on input "search" at bounding box center [375, 176] width 311 height 12
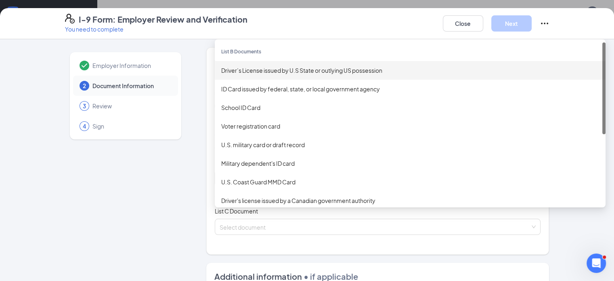
click at [227, 74] on div "Driver’s License issued by U.S State or outlying US possession" at bounding box center [410, 70] width 391 height 19
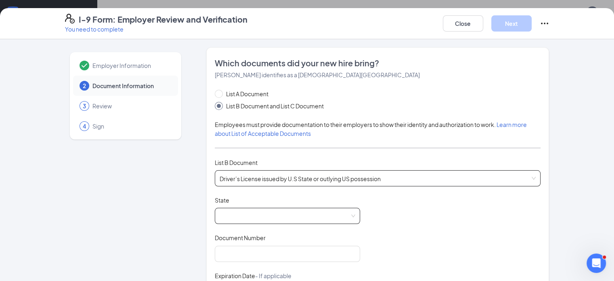
click at [220, 214] on span at bounding box center [288, 215] width 136 height 15
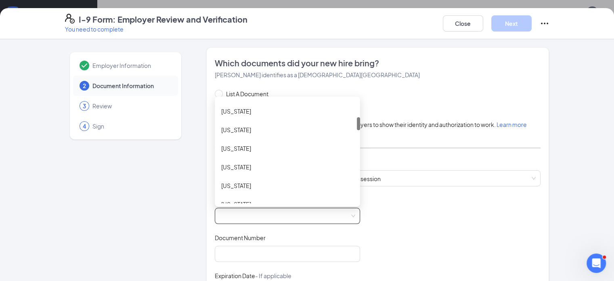
scroll to position [135, 0]
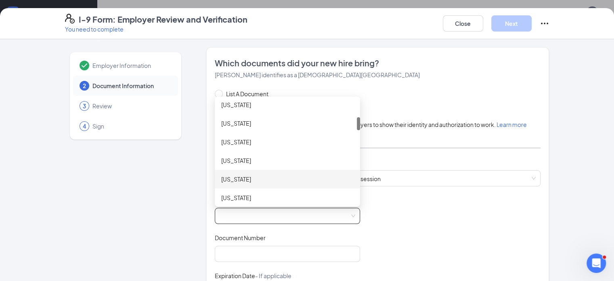
click at [222, 176] on div "[US_STATE]" at bounding box center [287, 179] width 133 height 9
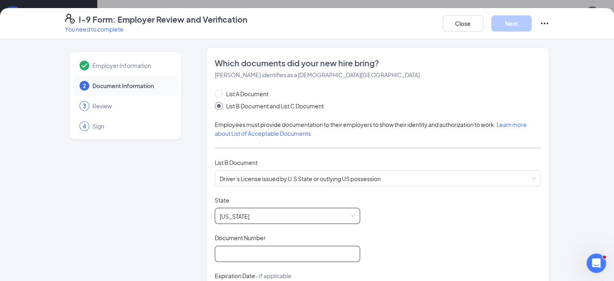
click at [226, 254] on input "Document Number" at bounding box center [287, 254] width 145 height 16
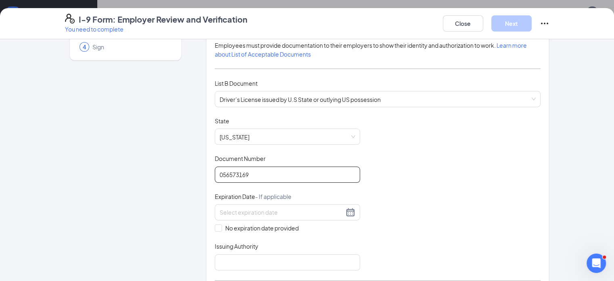
scroll to position [113, 0]
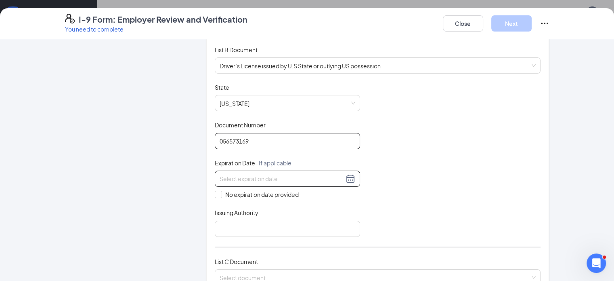
type input "056573169"
click at [220, 179] on input at bounding box center [282, 178] width 124 height 9
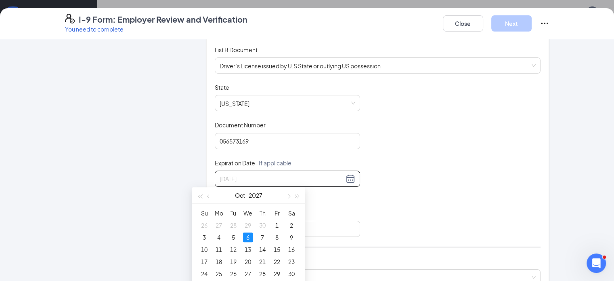
click at [248, 237] on div "6" at bounding box center [248, 237] width 10 height 10
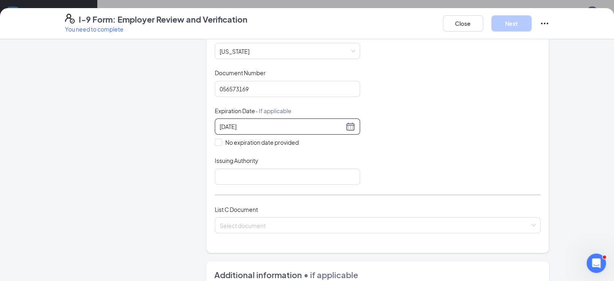
scroll to position [166, 0]
type input "[DATE]"
click at [215, 168] on input "Issuing Authority" at bounding box center [287, 176] width 145 height 16
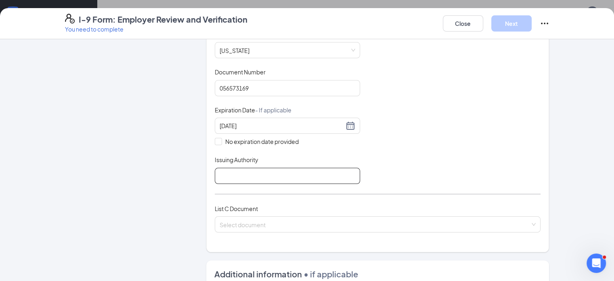
type input "[US_STATE]"
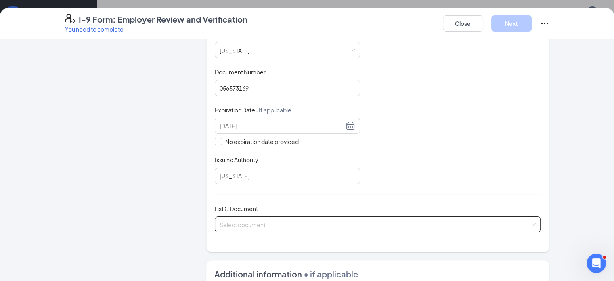
click at [257, 223] on input "search" at bounding box center [375, 223] width 311 height 12
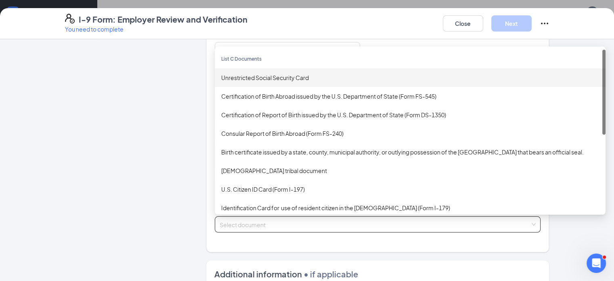
click at [229, 73] on div "Unrestricted Social Security Card" at bounding box center [410, 77] width 378 height 9
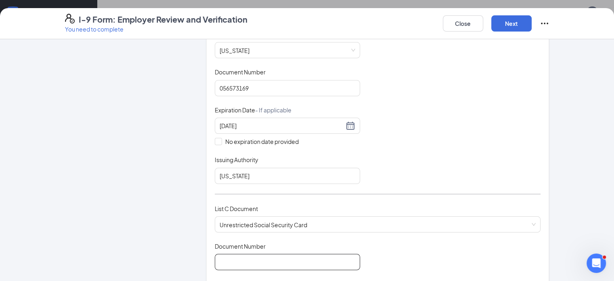
click at [231, 259] on input "Document Number" at bounding box center [287, 262] width 145 height 16
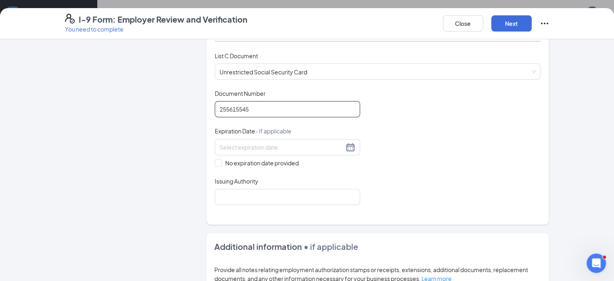
scroll to position [319, 0]
type input "255615545"
click at [215, 160] on input "No expiration date provided" at bounding box center [218, 161] width 6 height 6
checkbox input "true"
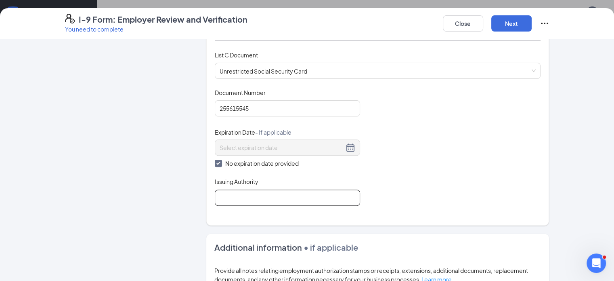
click at [215, 191] on input "Issuing Authority" at bounding box center [287, 197] width 145 height 16
type input "Social Security Administration"
click at [532, 24] on button "Next" at bounding box center [512, 23] width 40 height 16
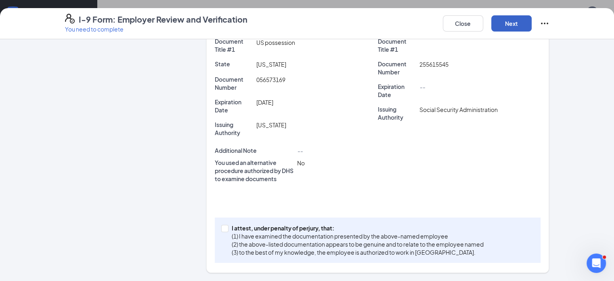
scroll to position [186, 0]
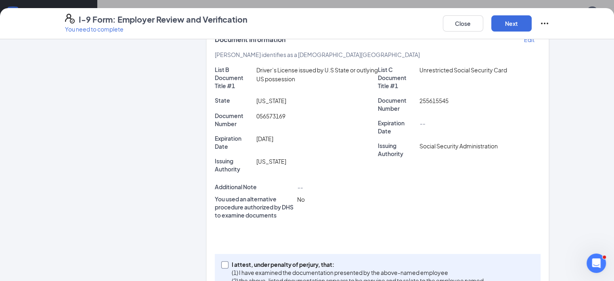
click at [221, 261] on input "I attest, under penalty of [PERSON_NAME], that: (1) I have examined the documen…" at bounding box center [224, 264] width 6 height 6
checkbox input "true"
click at [532, 21] on button "Next" at bounding box center [512, 23] width 40 height 16
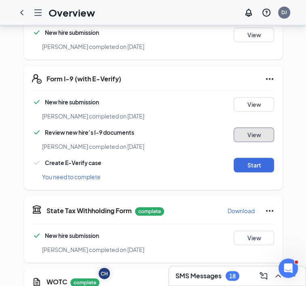
scroll to position [250, 0]
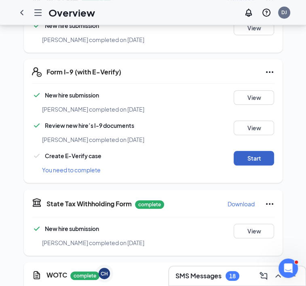
click at [260, 151] on button "Start" at bounding box center [254, 158] width 40 height 15
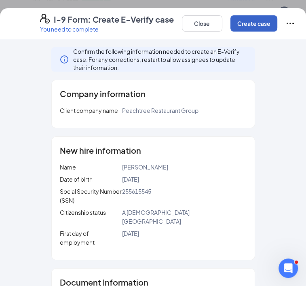
click at [236, 22] on button "Create case" at bounding box center [253, 23] width 47 height 16
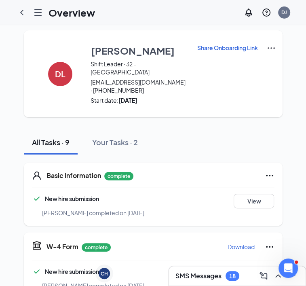
scroll to position [0, 0]
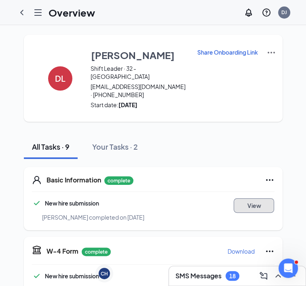
click at [265, 200] on button "View" at bounding box center [254, 205] width 40 height 15
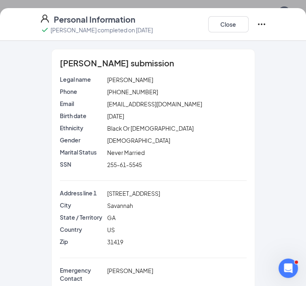
scroll to position [56, 0]
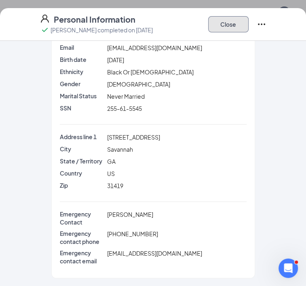
click at [248, 27] on button "Close" at bounding box center [228, 24] width 40 height 16
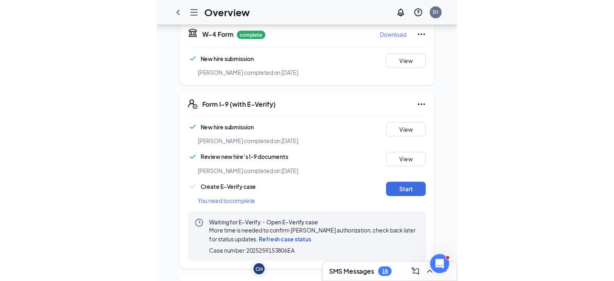
scroll to position [217, 0]
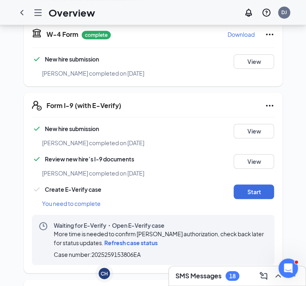
click at [104, 239] on span "Refresh case status" at bounding box center [130, 242] width 53 height 7
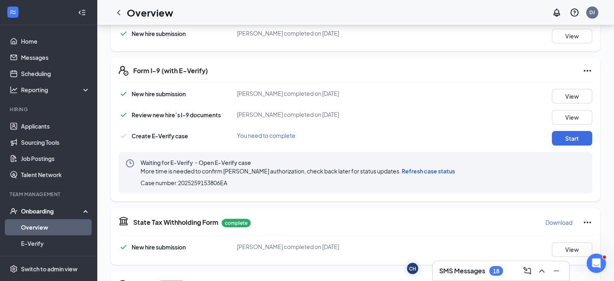
click at [402, 171] on span "Refresh case status" at bounding box center [428, 170] width 53 height 7
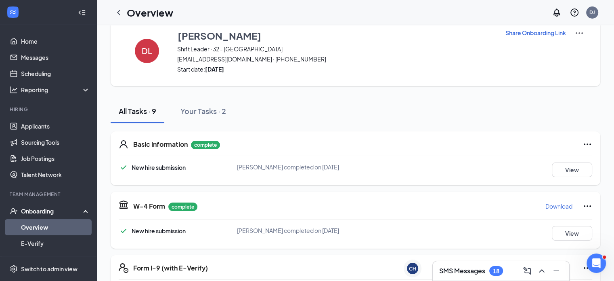
scroll to position [0, 0]
